Goal: Check status: Check status

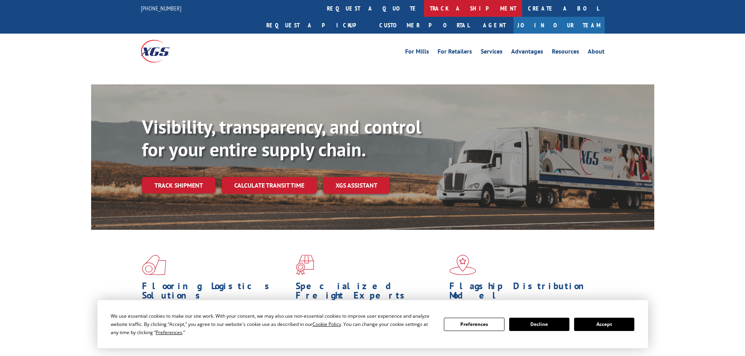
click at [424, 10] on link "track a shipment" at bounding box center [473, 8] width 98 height 17
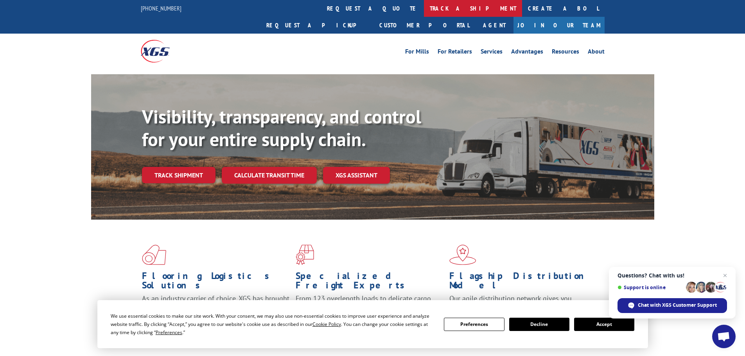
click at [424, 11] on link "track a shipment" at bounding box center [473, 8] width 98 height 17
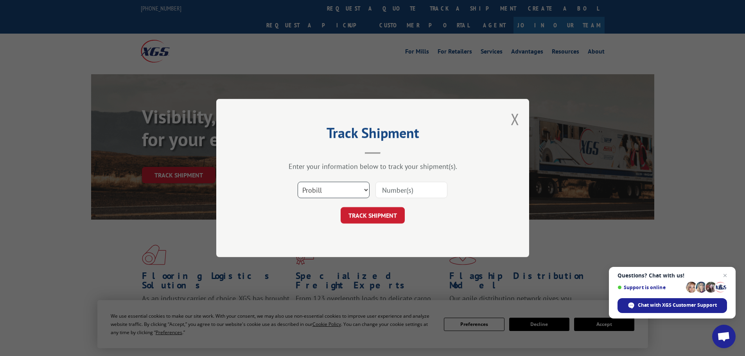
click at [323, 186] on select "Select category... Probill BOL PO" at bounding box center [334, 190] width 72 height 16
select select "bol"
click at [298, 182] on select "Select category... Probill BOL PO" at bounding box center [334, 190] width 72 height 16
click at [381, 189] on input at bounding box center [412, 190] width 72 height 16
paste input "6008718"
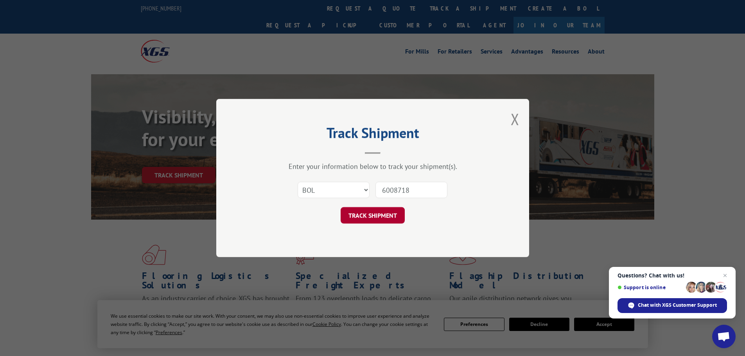
type input "6008718"
click at [392, 214] on button "TRACK SHIPMENT" at bounding box center [373, 215] width 64 height 16
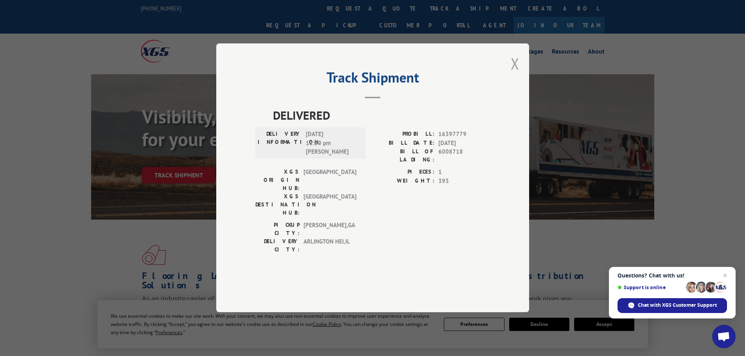
click at [516, 74] on button "Close modal" at bounding box center [515, 63] width 9 height 21
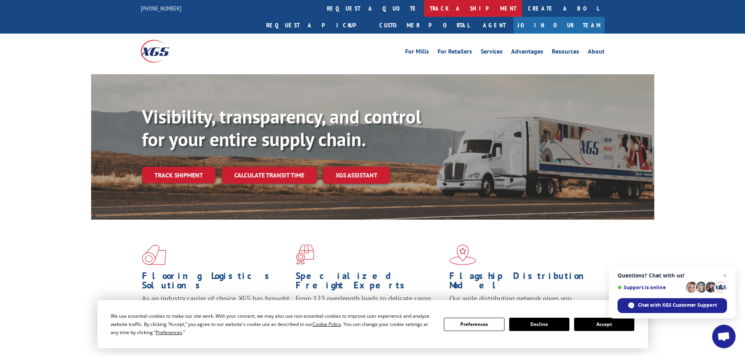
click at [424, 11] on link "track a shipment" at bounding box center [473, 8] width 98 height 17
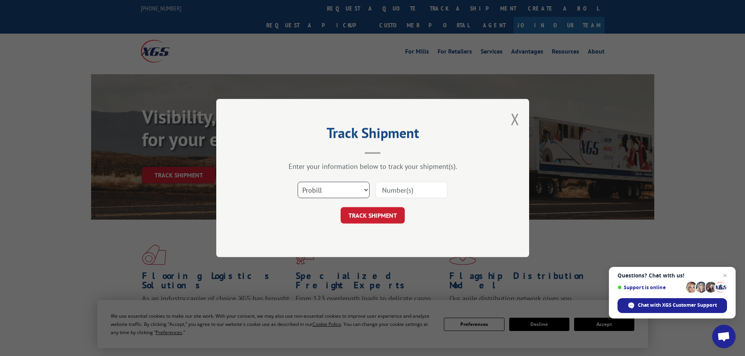
click at [353, 187] on select "Select category... Probill BOL PO" at bounding box center [334, 190] width 72 height 16
select select "bol"
click at [298, 182] on select "Select category... Probill BOL PO" at bounding box center [334, 190] width 72 height 16
click at [391, 191] on input at bounding box center [412, 190] width 72 height 16
paste input "6008718"
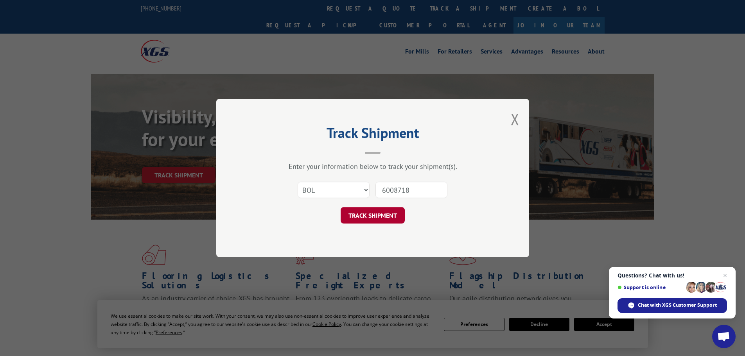
type input "6008718"
click at [386, 223] on button "TRACK SHIPMENT" at bounding box center [373, 215] width 64 height 16
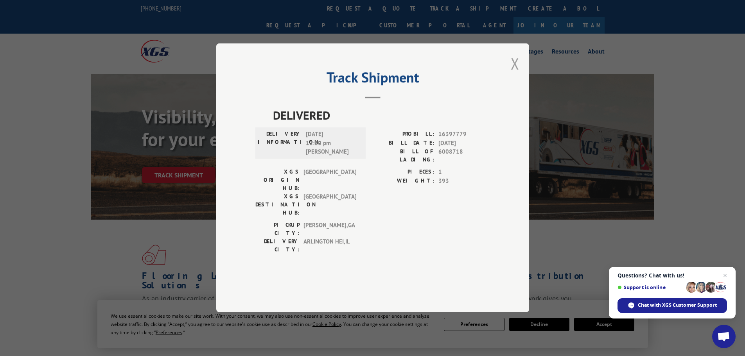
click at [512, 74] on button "Close modal" at bounding box center [515, 63] width 9 height 21
